Goal: Task Accomplishment & Management: Manage account settings

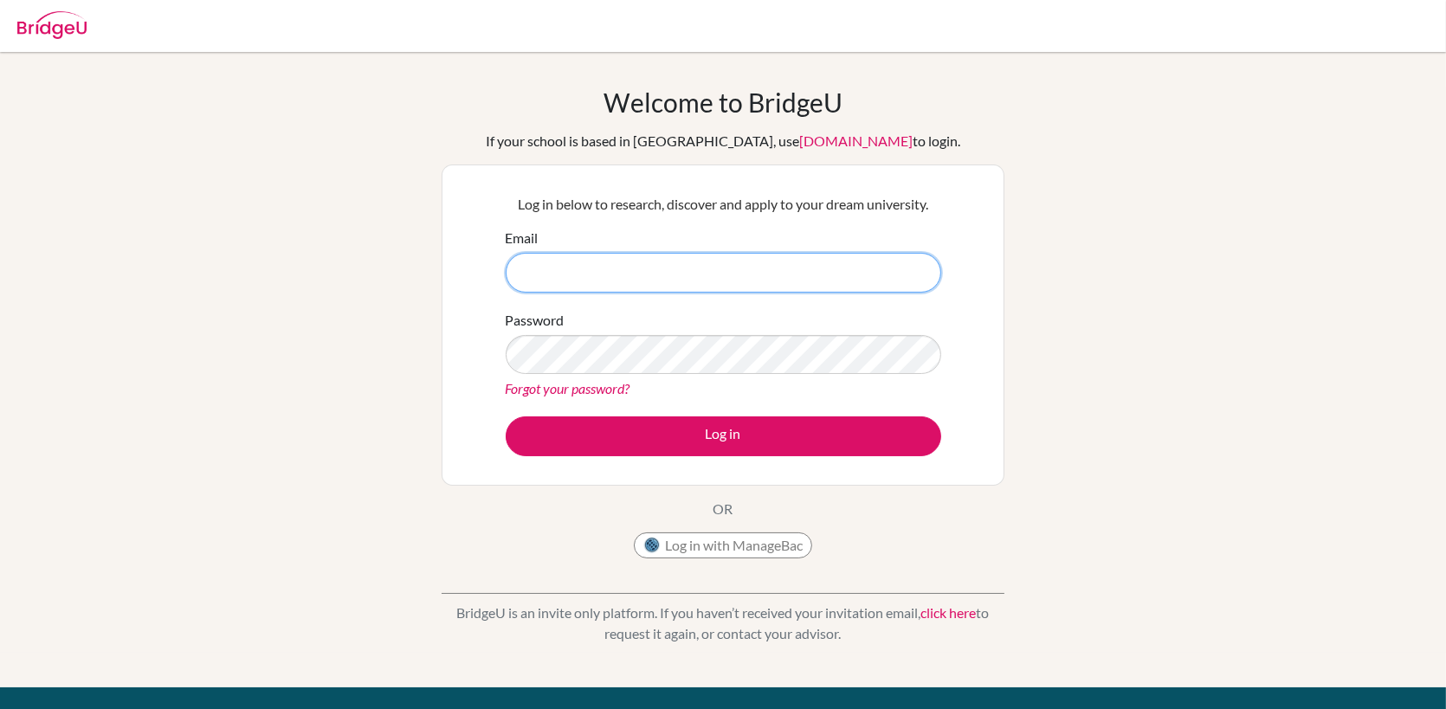
click at [607, 270] on input "Email" at bounding box center [724, 273] width 436 height 40
type input "[PERSON_NAME][EMAIL_ADDRESS][PERSON_NAME][DOMAIN_NAME]"
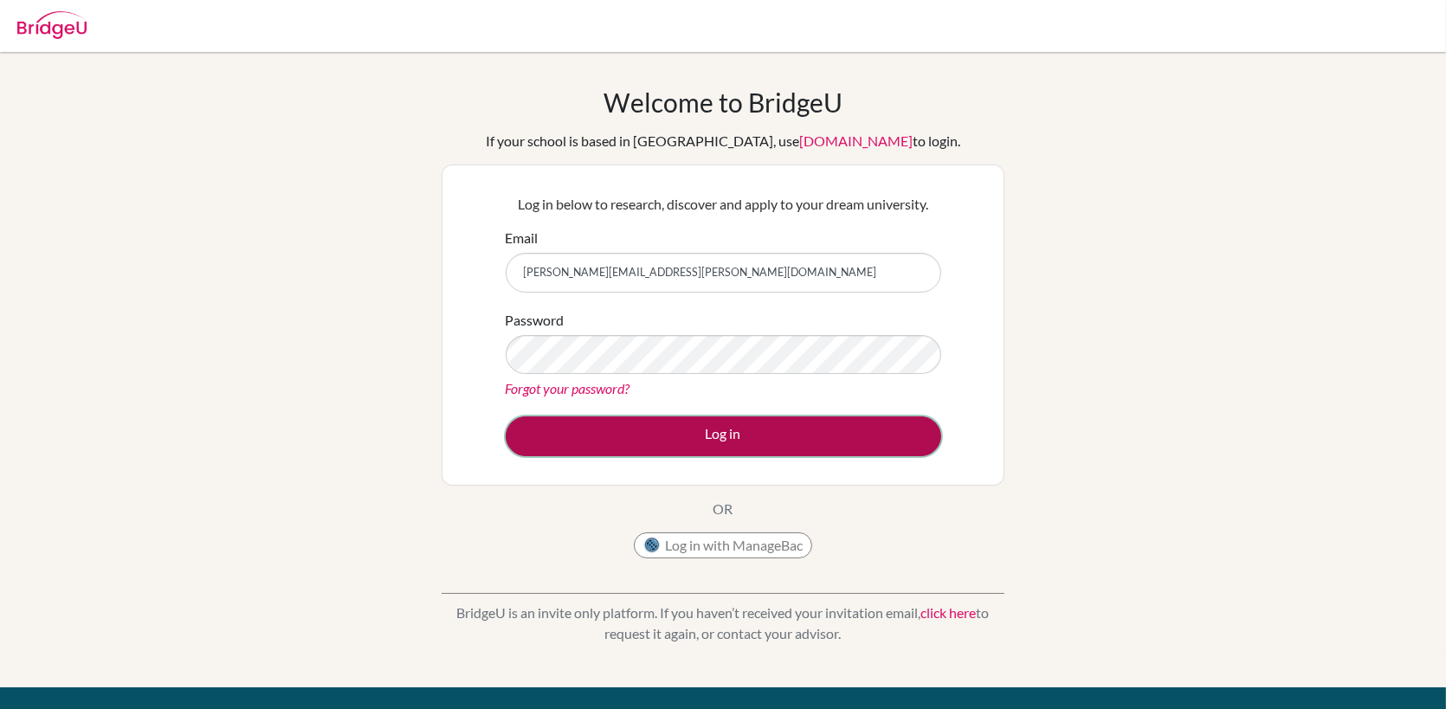
click at [764, 433] on button "Log in" at bounding box center [724, 437] width 436 height 40
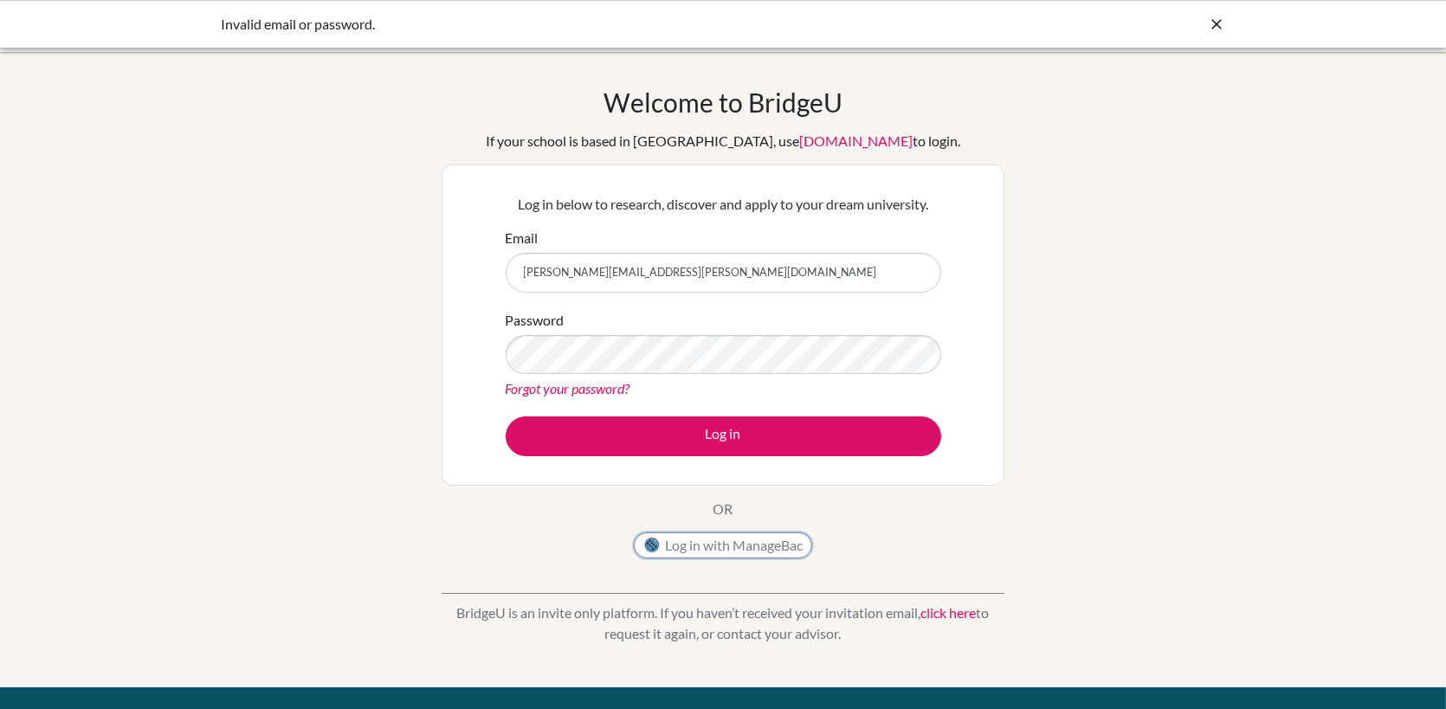
click at [702, 548] on button "Log in with ManageBac" at bounding box center [723, 546] width 178 height 26
click at [506, 417] on button "Log in" at bounding box center [724, 437] width 436 height 40
click at [1233, 19] on div "Invalid email or password." at bounding box center [723, 24] width 1446 height 48
drag, startPoint x: 1228, startPoint y: 19, endPoint x: 1217, endPoint y: 29, distance: 15.3
click at [1226, 20] on div "Invalid email or password." at bounding box center [723, 24] width 1446 height 48
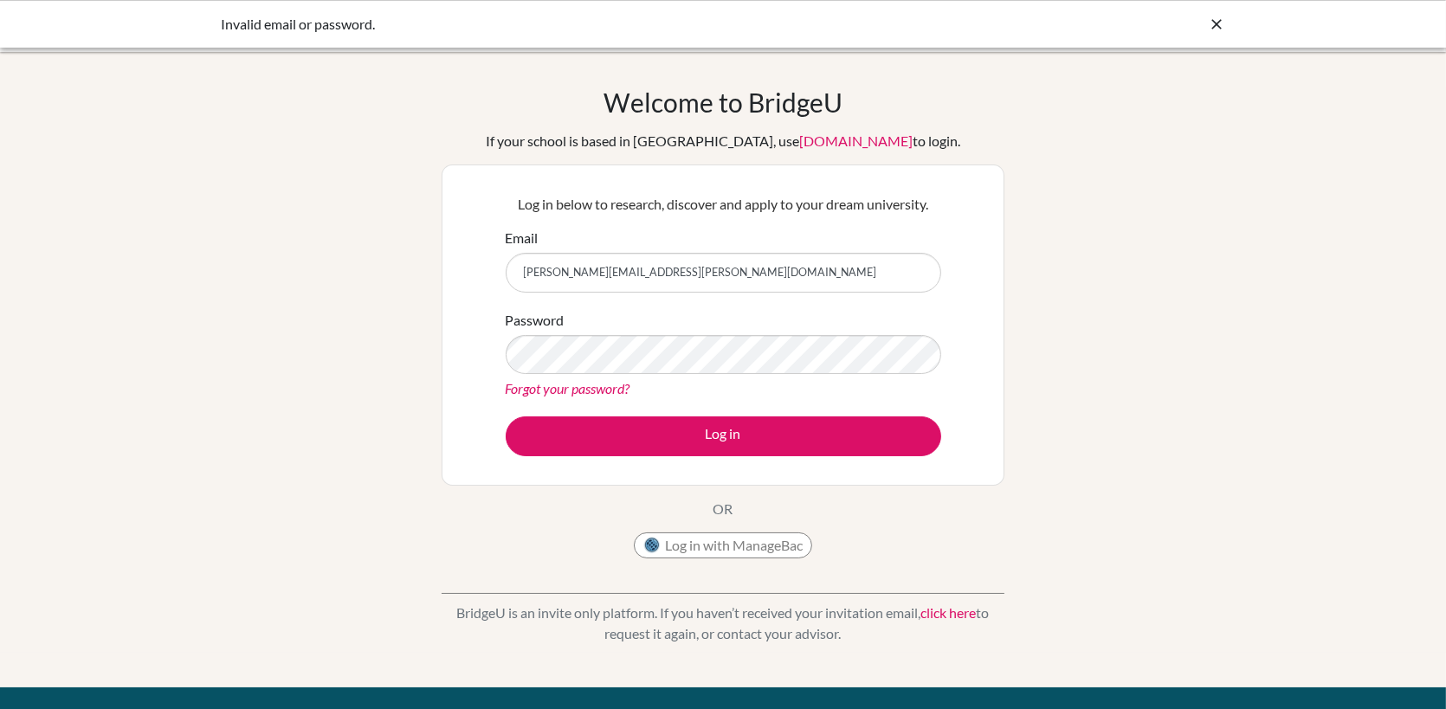
click at [1217, 29] on icon at bounding box center [1216, 24] width 17 height 17
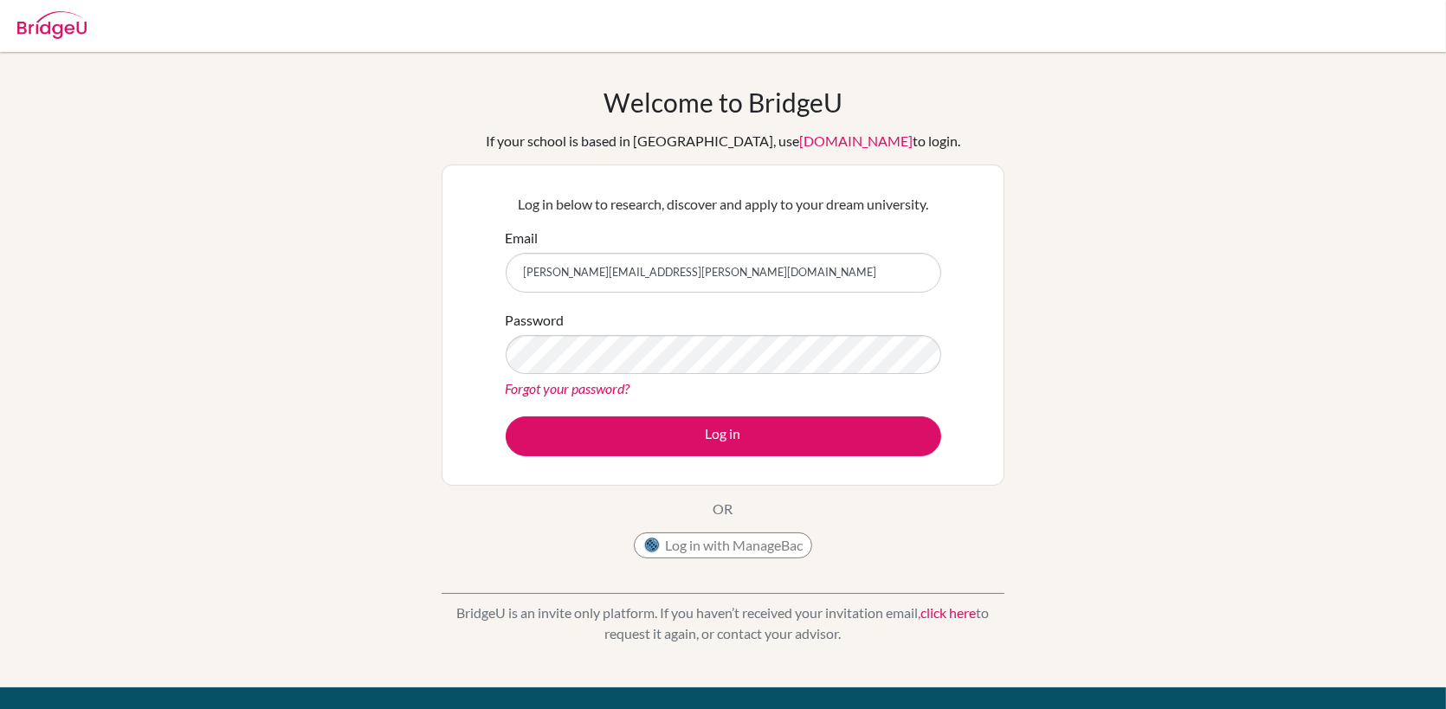
click at [1305, 205] on div "Welcome to [GEOGRAPHIC_DATA] If your school is based in [GEOGRAPHIC_DATA], use …" at bounding box center [723, 370] width 1446 height 566
